Goal: Task Accomplishment & Management: Manage account settings

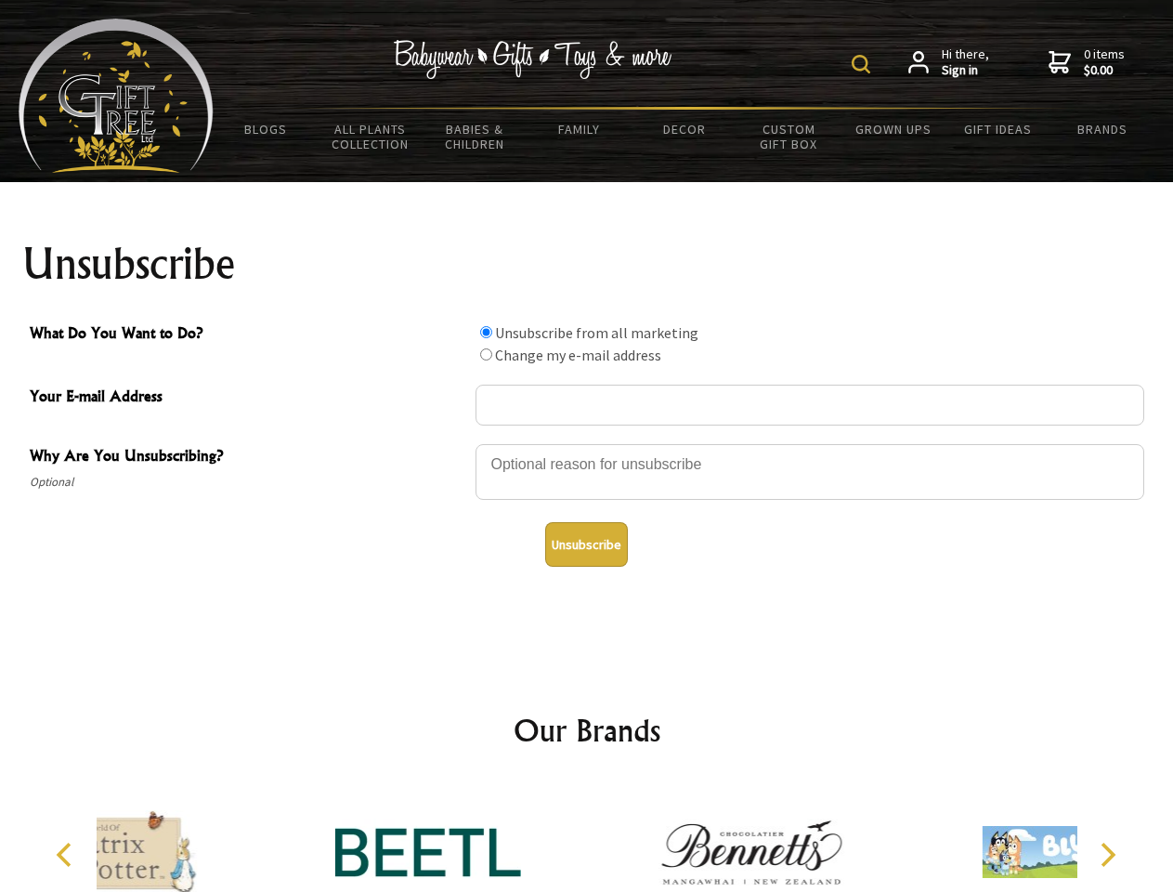
click at [864, 64] on img at bounding box center [861, 64] width 19 height 19
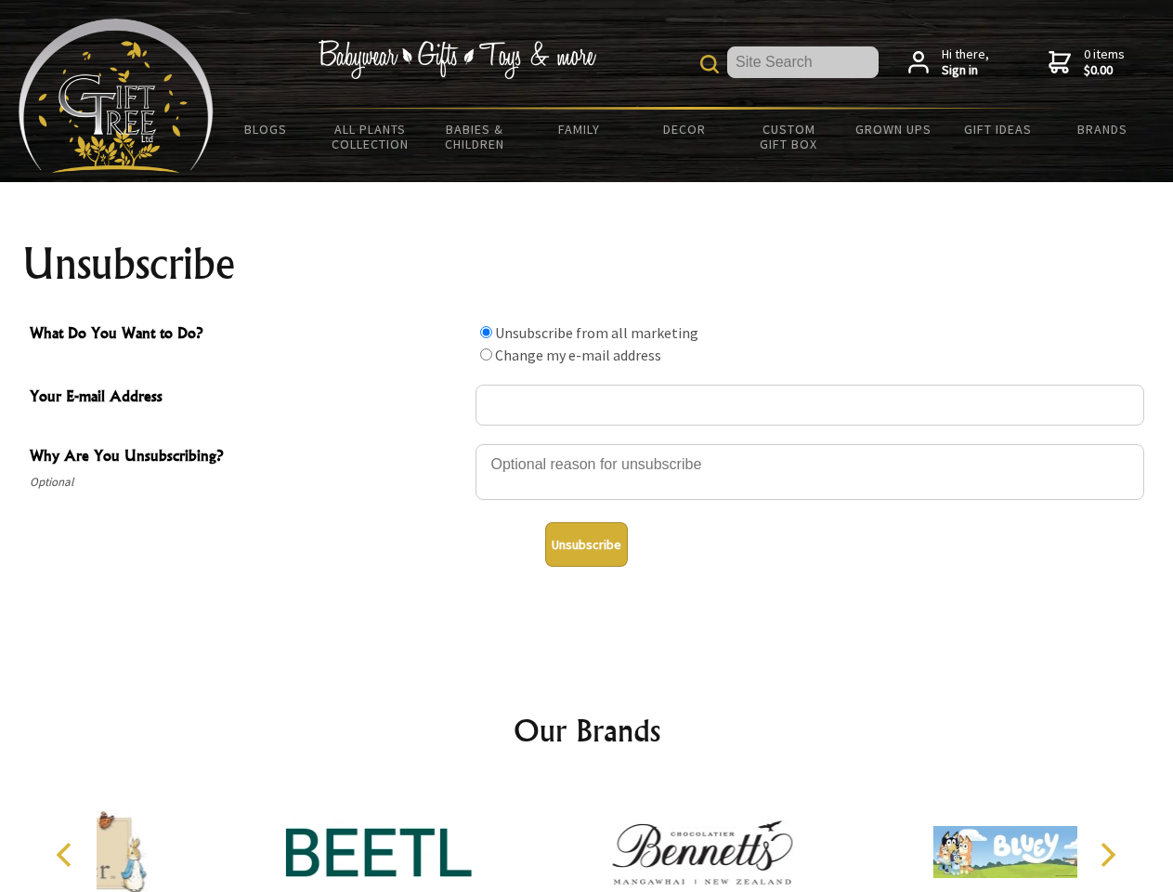
click at [587, 443] on div at bounding box center [810, 474] width 669 height 65
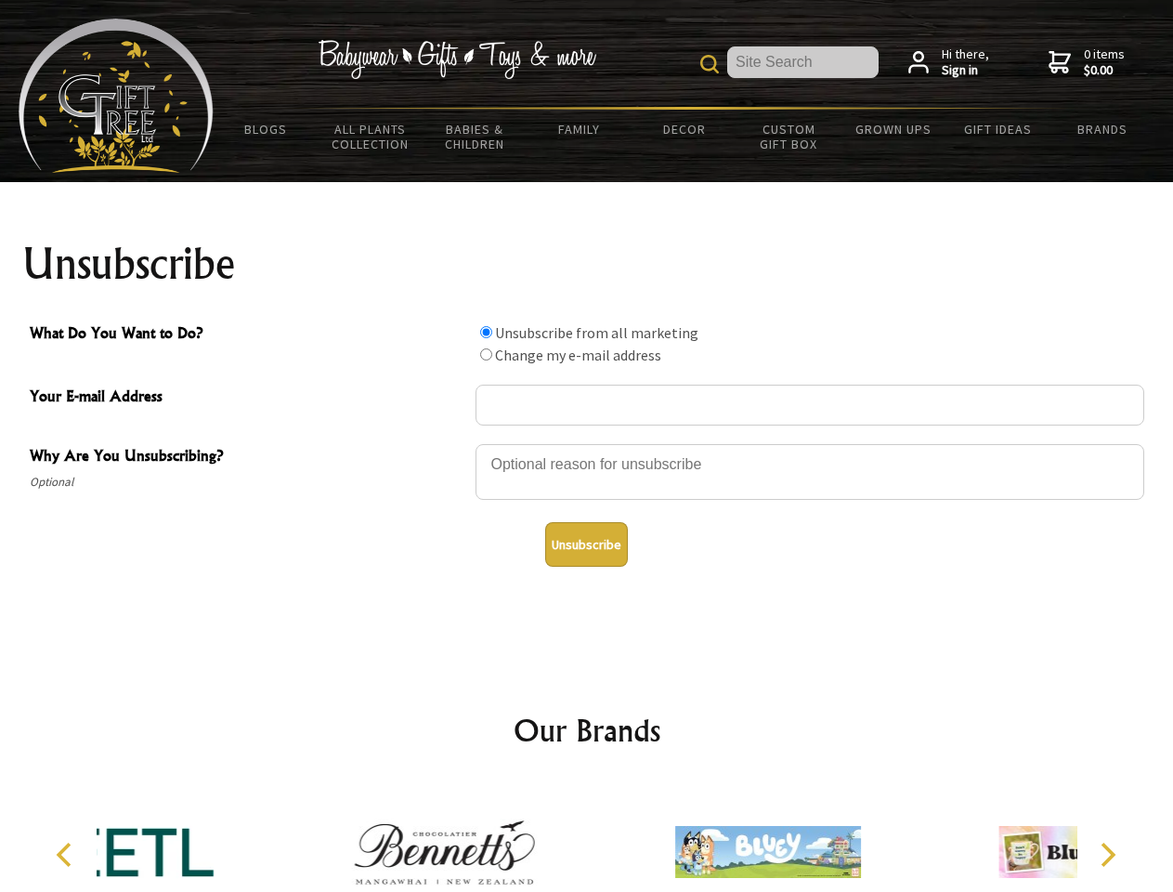
click at [486, 332] on input "What Do You Want to Do?" at bounding box center [486, 332] width 12 height 12
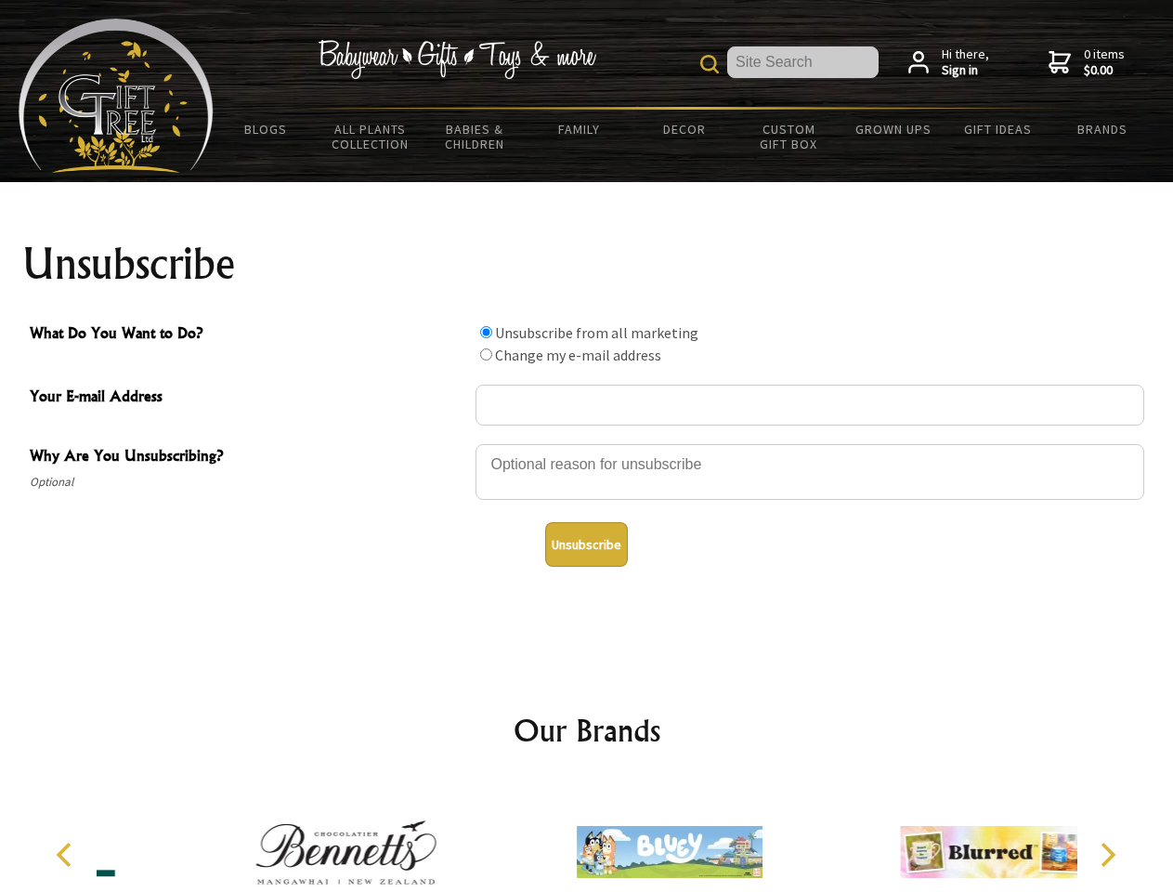
click at [486, 354] on input "What Do You Want to Do?" at bounding box center [486, 354] width 12 height 12
radio input "true"
click at [586, 544] on button "Unsubscribe" at bounding box center [586, 544] width 83 height 45
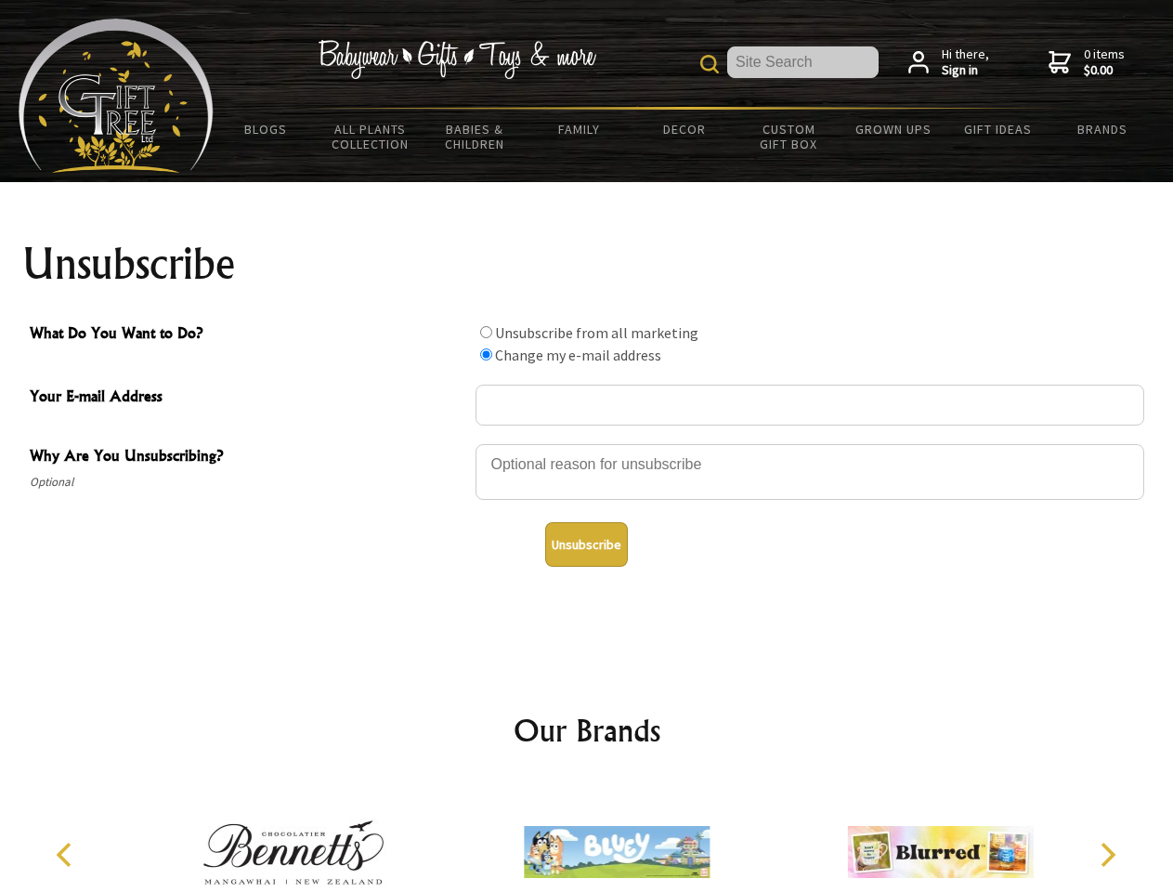
click at [587, 837] on img at bounding box center [617, 851] width 186 height 139
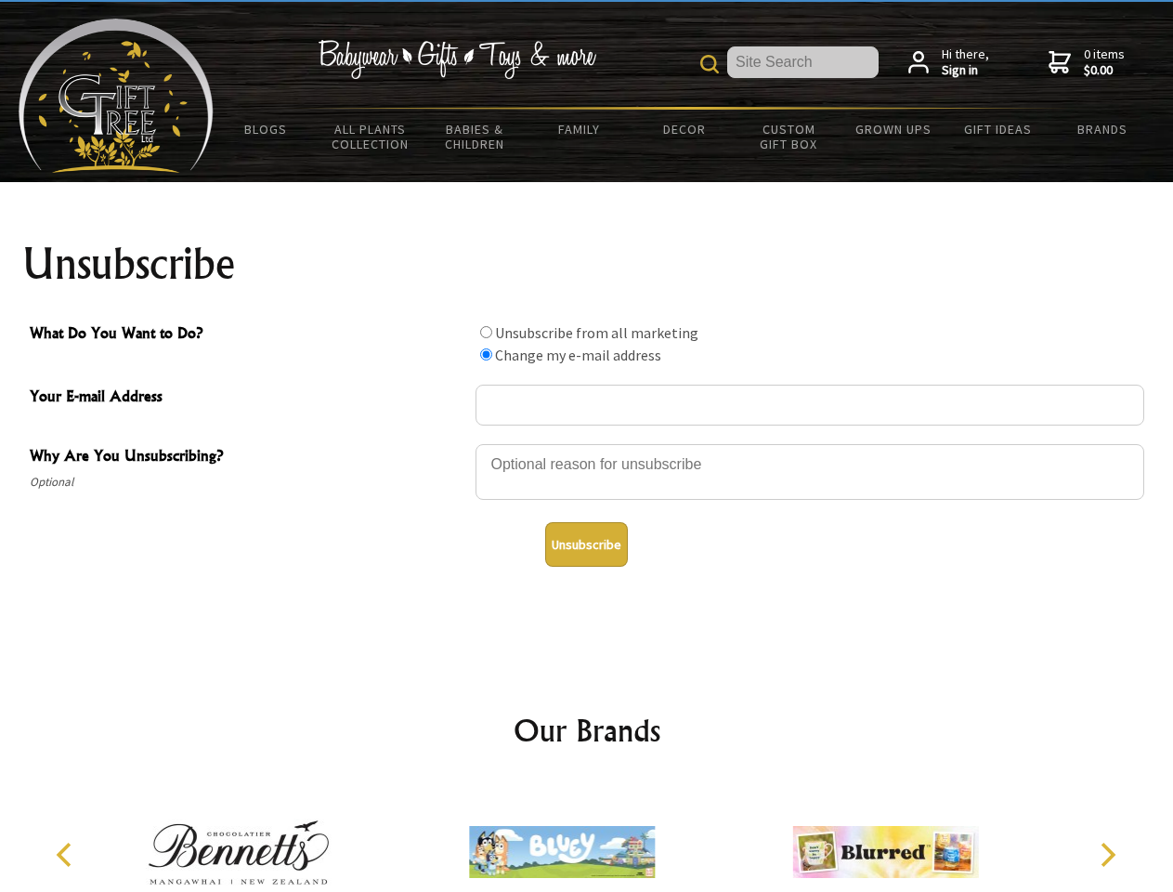
click at [67, 854] on icon "Previous" at bounding box center [66, 854] width 24 height 24
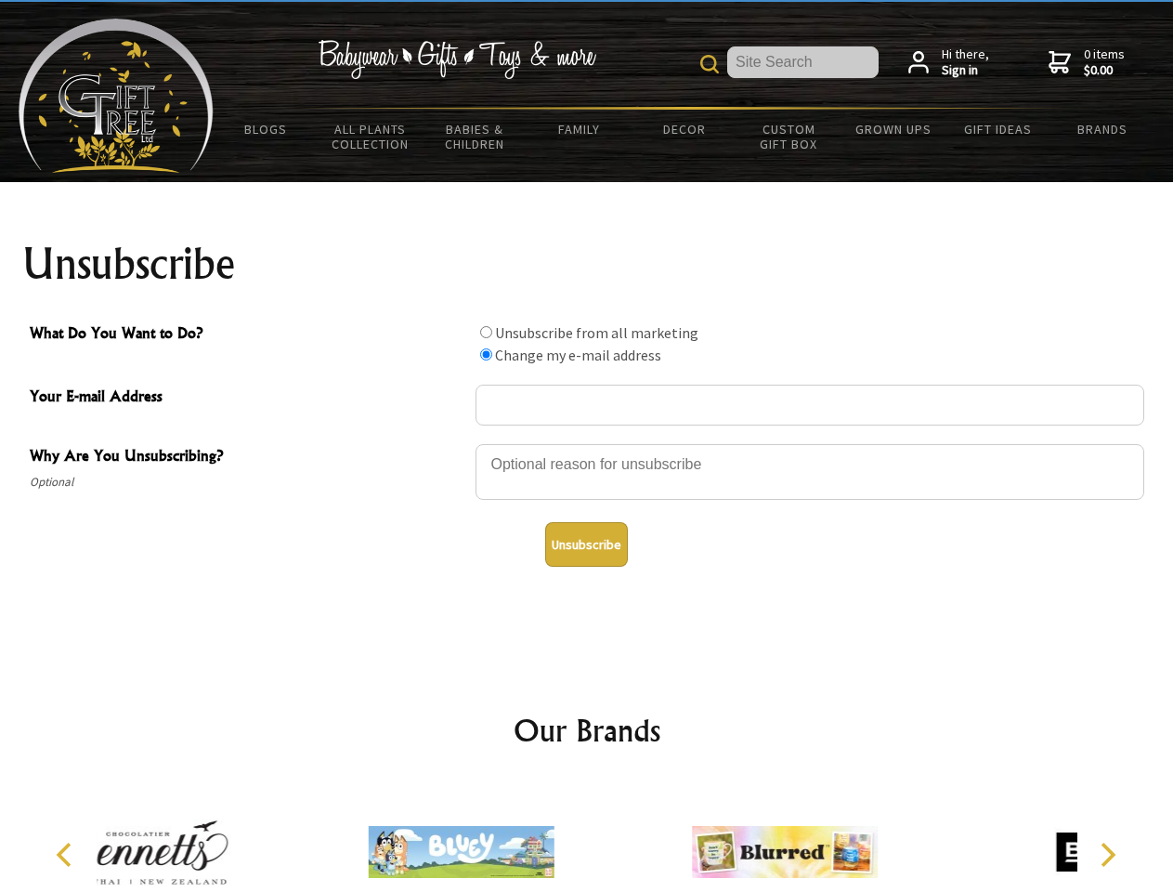
click at [1107, 854] on icon "Next" at bounding box center [1106, 854] width 24 height 24
